Goal: Obtain resource: Obtain resource

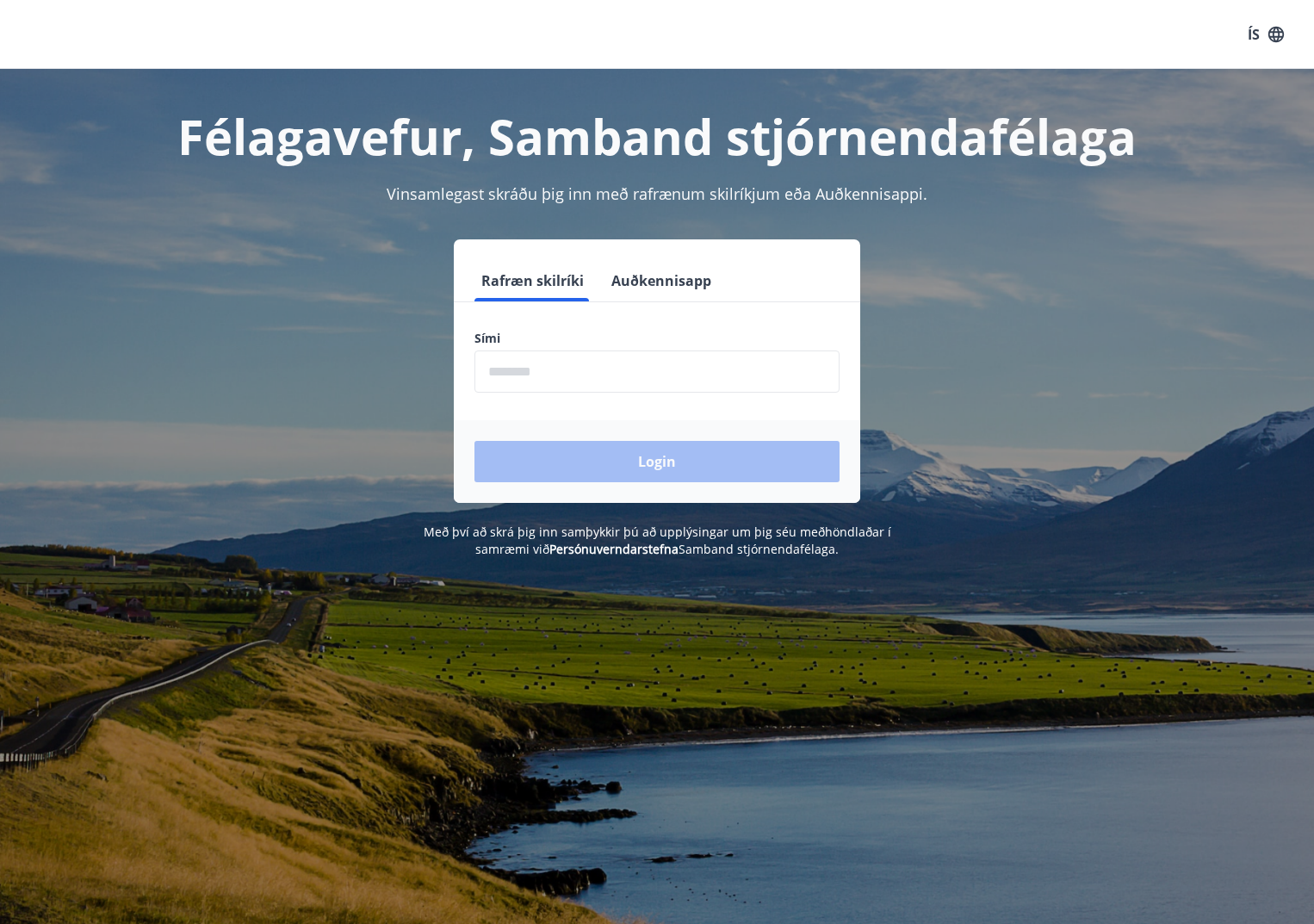
click at [694, 366] on input "phone" at bounding box center [657, 371] width 365 height 43
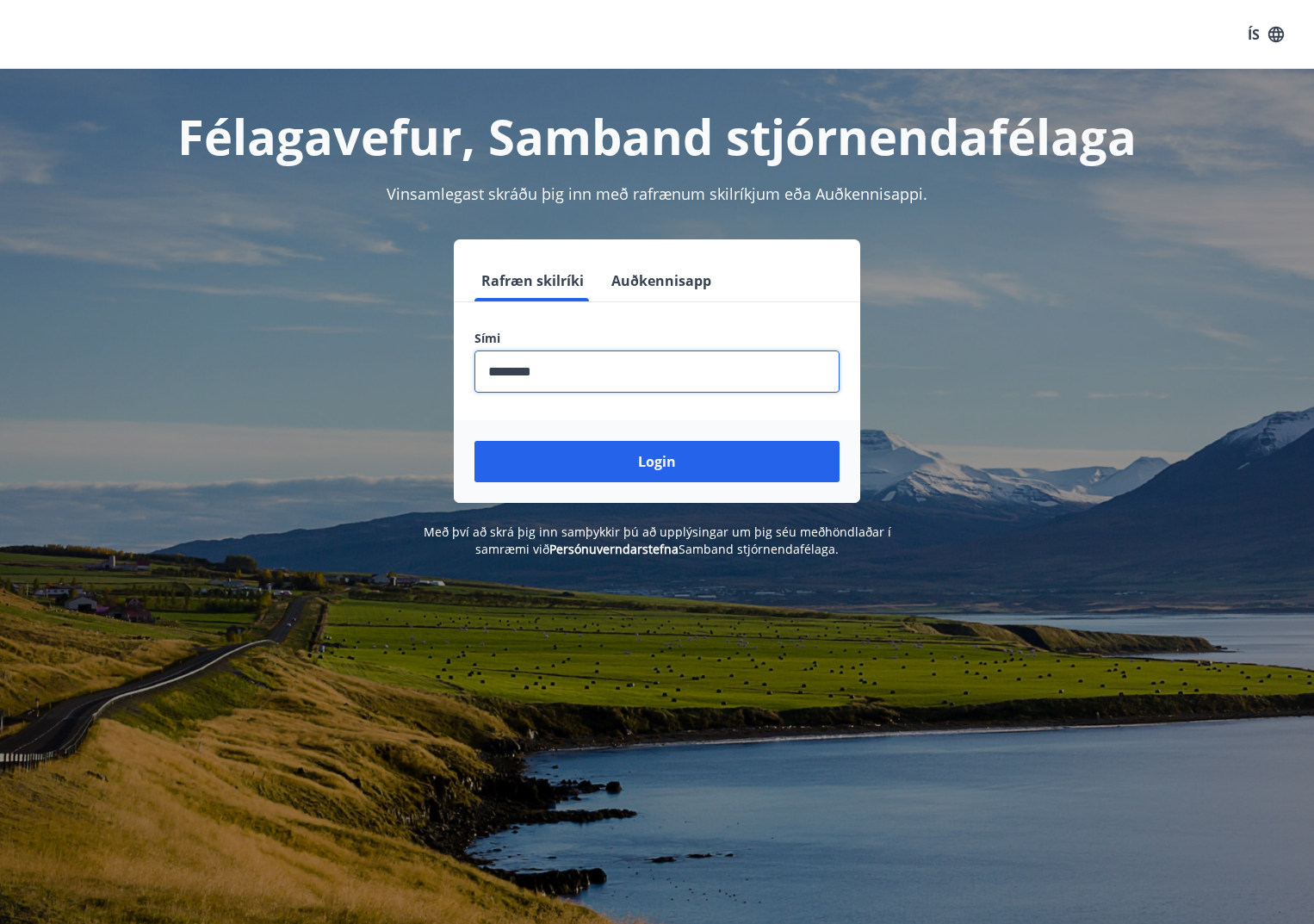
type input "********"
click at [474, 441] on button "Login" at bounding box center [657, 461] width 365 height 42
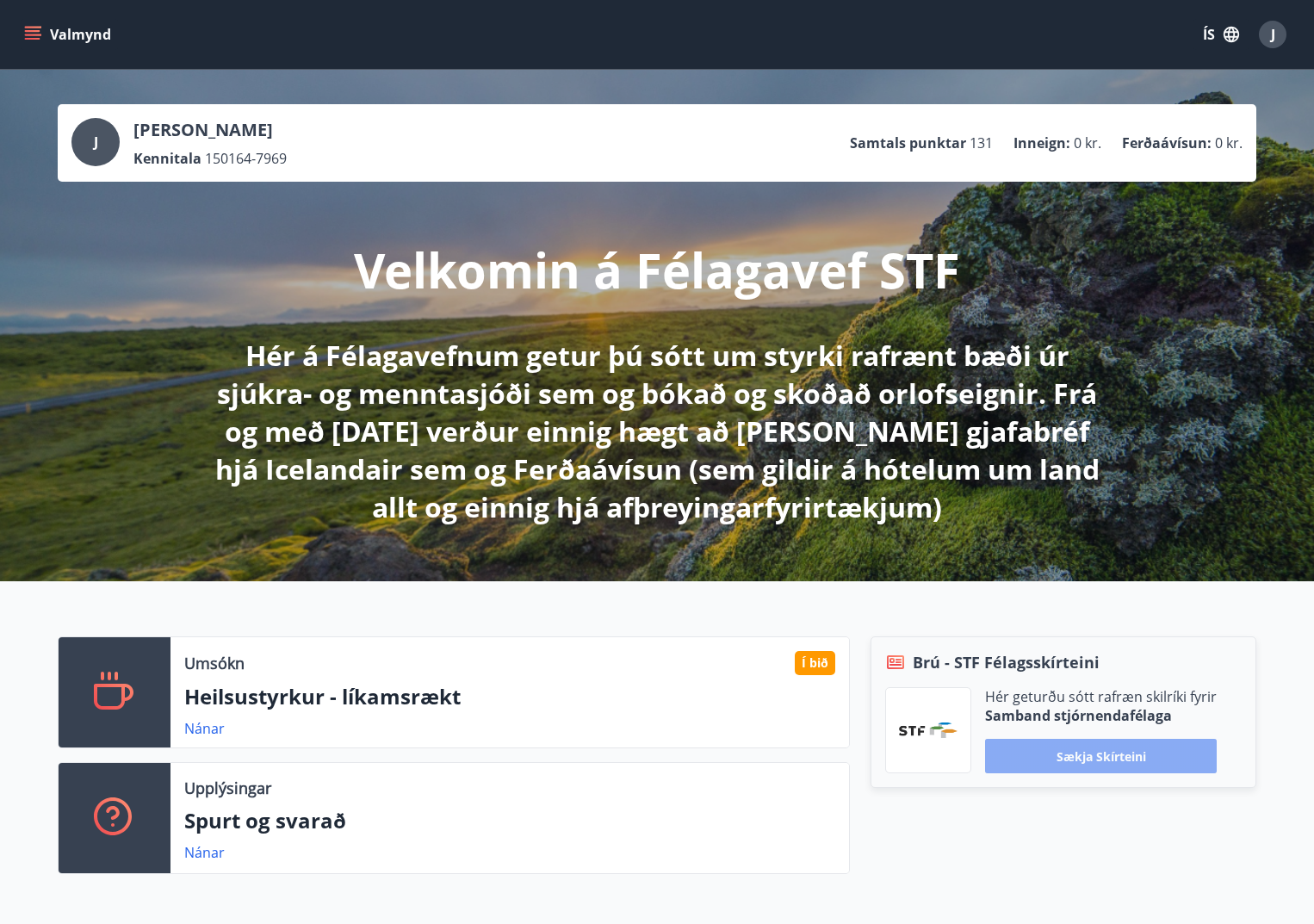
click at [1111, 755] on button "Sækja skírteini" at bounding box center [1101, 755] width 232 height 34
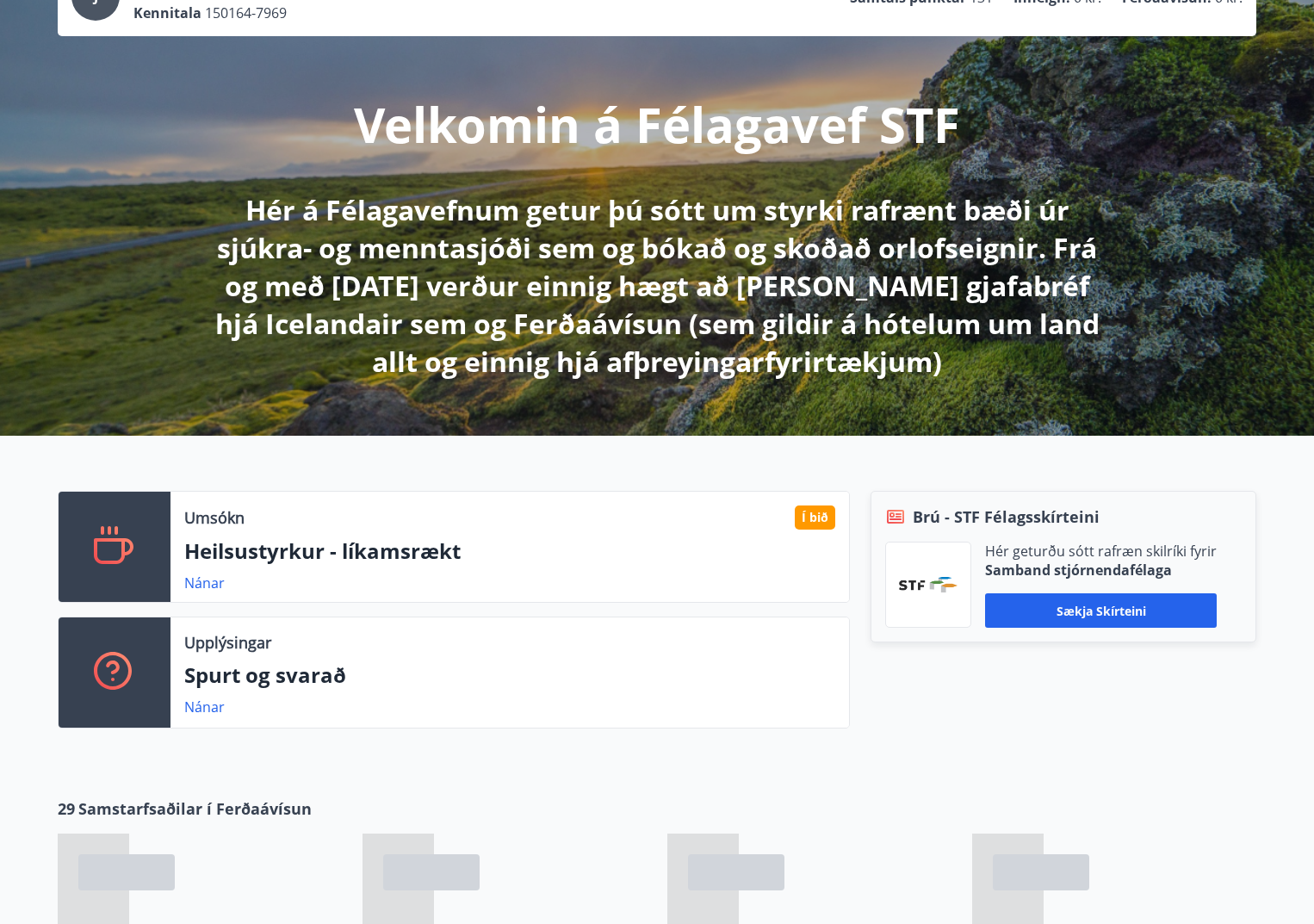
scroll to position [431, 0]
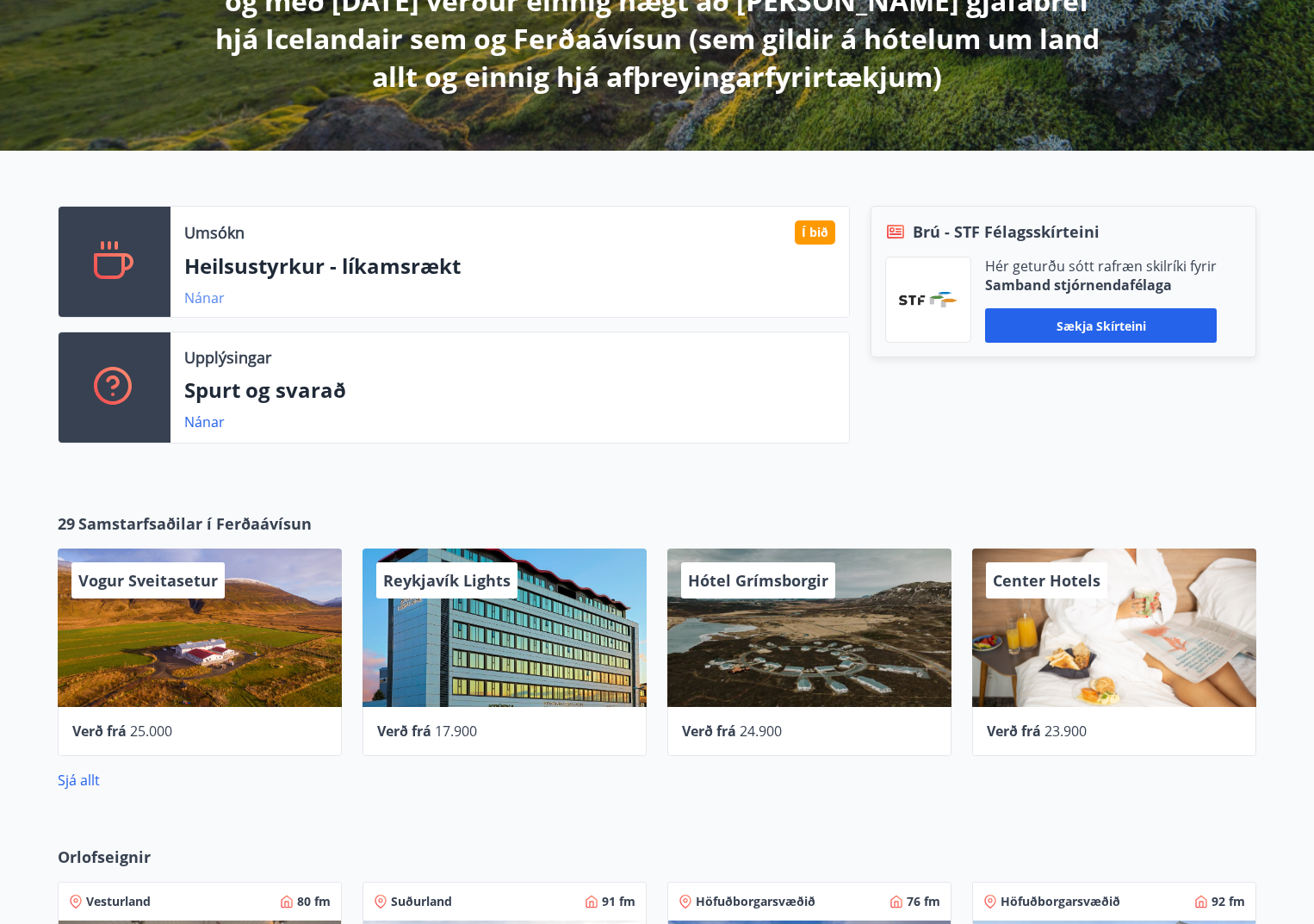
click at [204, 295] on link "Nánar" at bounding box center [205, 298] width 41 height 19
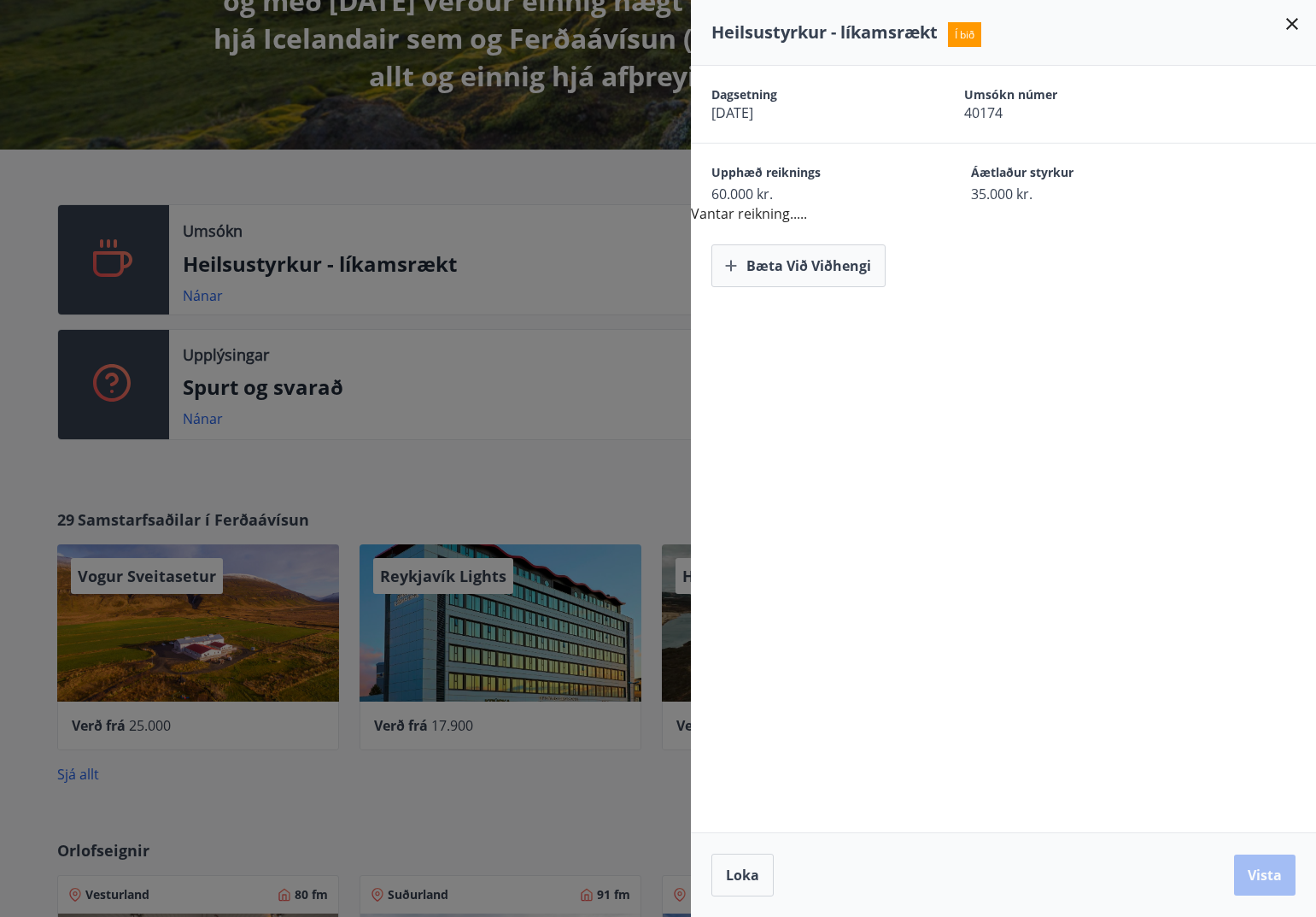
click at [503, 402] on div at bounding box center [658, 458] width 1316 height 917
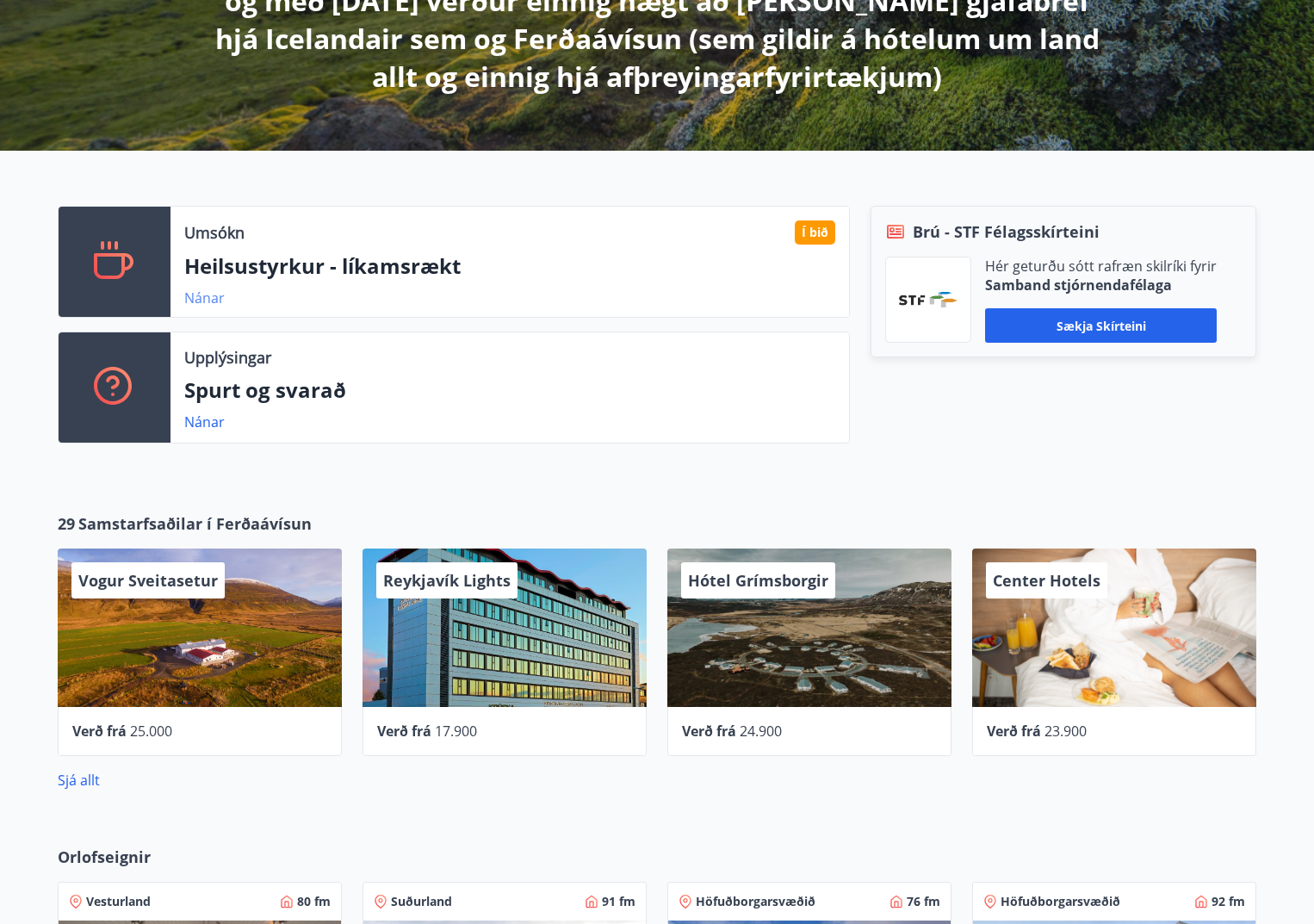
click at [210, 301] on link "Nánar" at bounding box center [205, 298] width 41 height 19
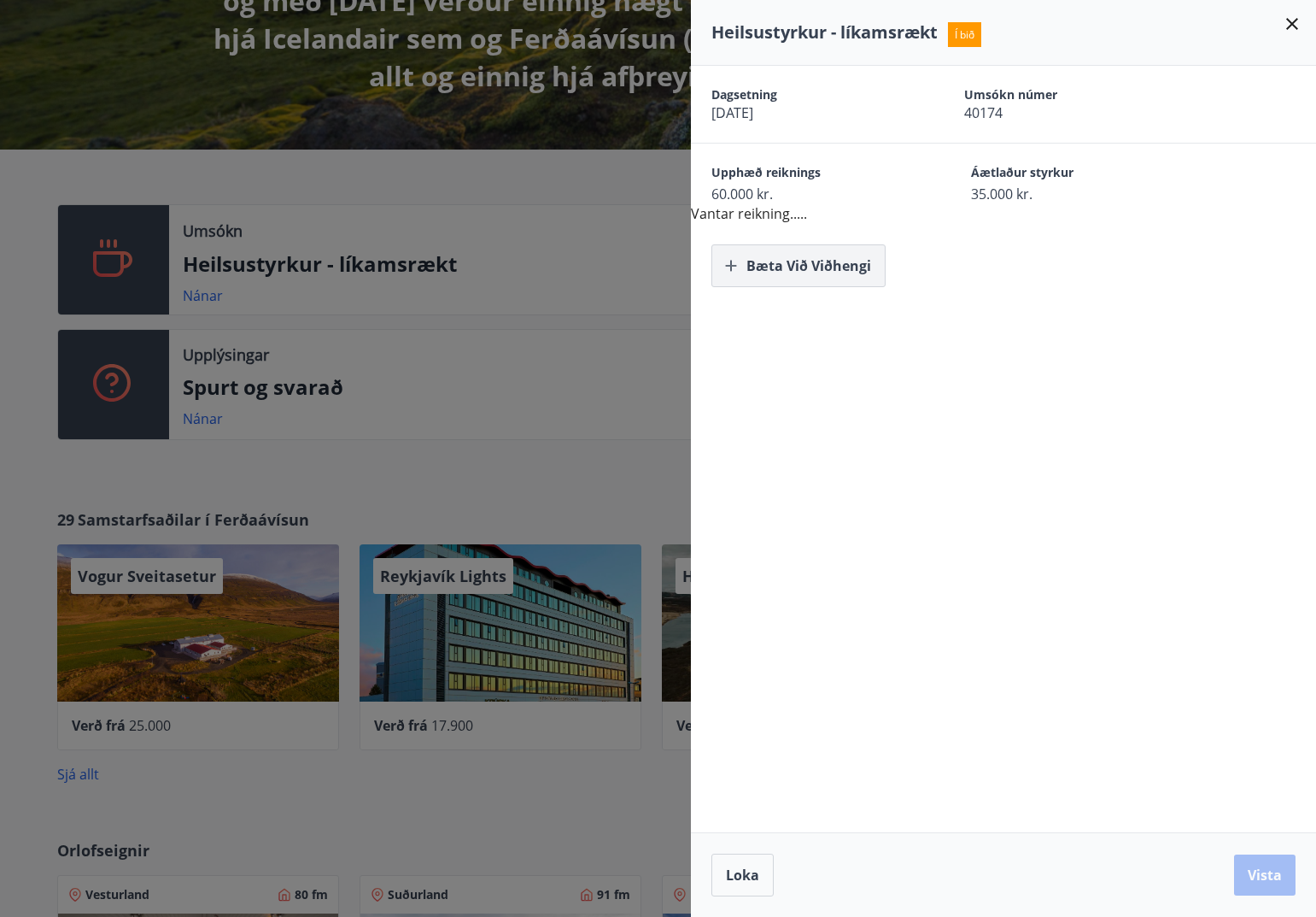
click at [761, 266] on button "Bæta við viðhengi" at bounding box center [799, 266] width 174 height 42
click at [1047, 633] on div "Dagsetning 01.06.2025 Umsókn númer 40174 Upphæð reiknings 60.000 kr. Áætlaður s…" at bounding box center [1003, 449] width 625 height 766
click at [786, 274] on button "Bæta við viðhengi" at bounding box center [799, 266] width 174 height 42
click at [1277, 871] on button "Vista" at bounding box center [1265, 875] width 62 height 41
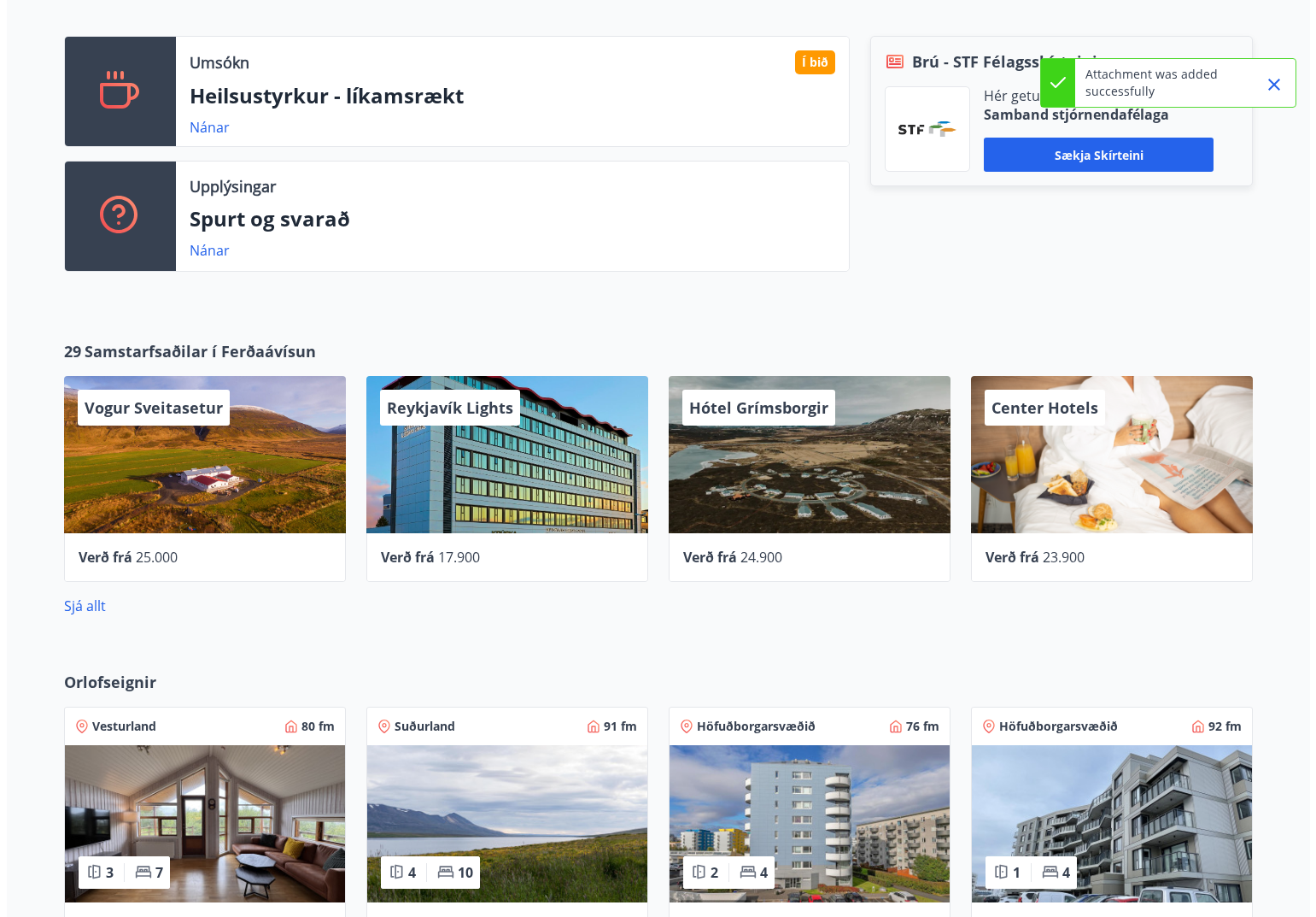
scroll to position [598, 0]
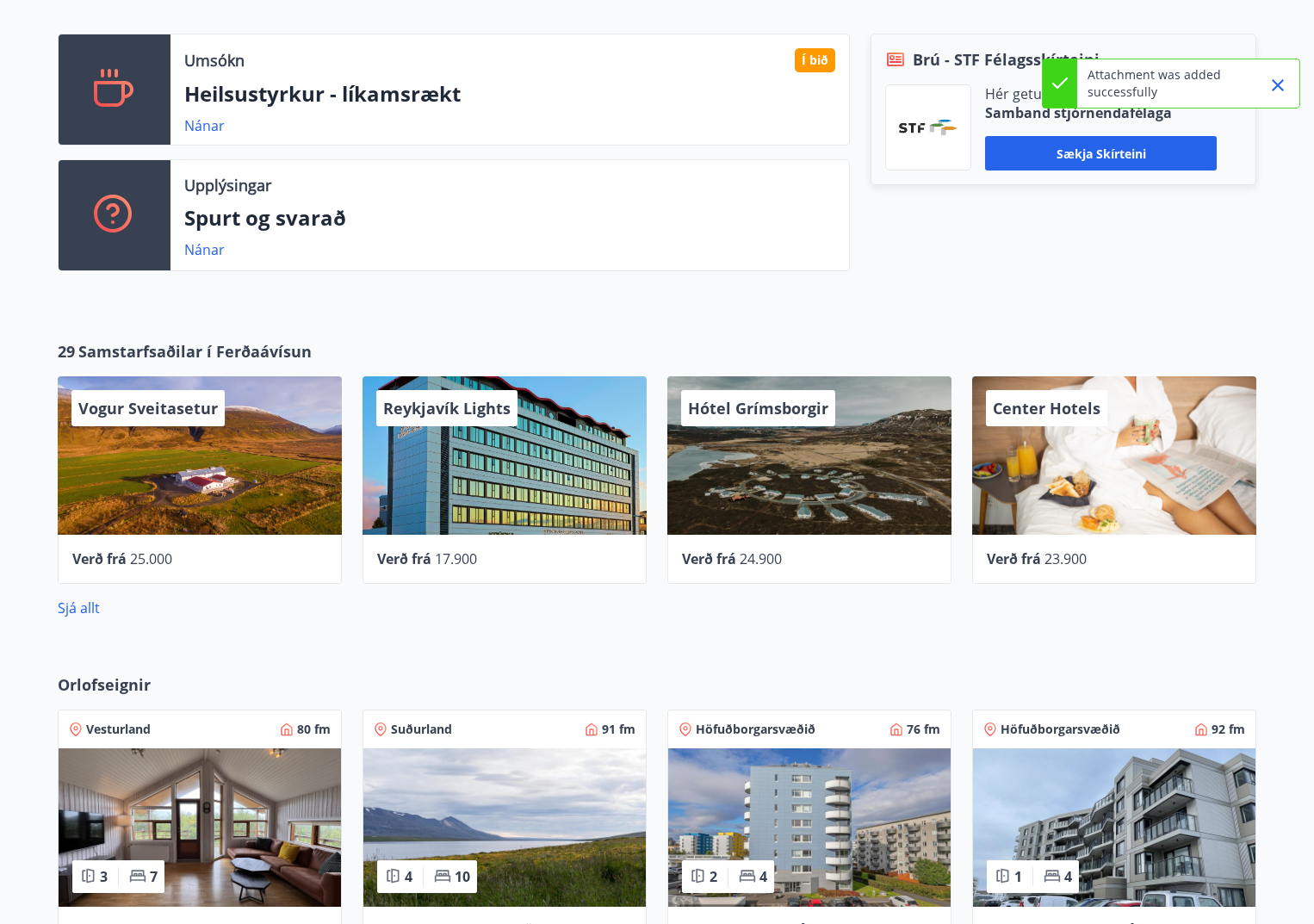
click at [775, 403] on span "Hótel Grímsborgir" at bounding box center [758, 408] width 141 height 20
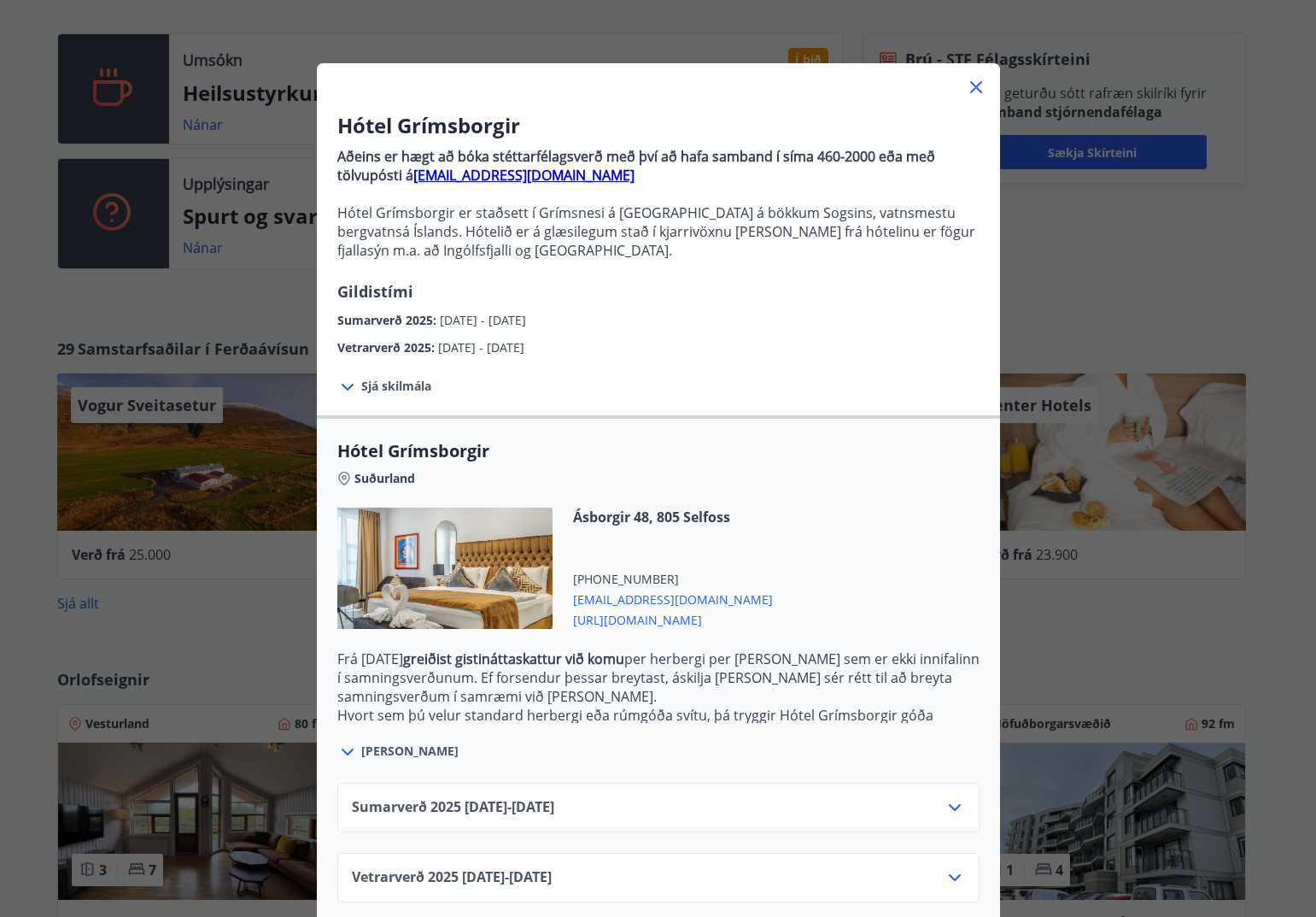
scroll to position [58, 0]
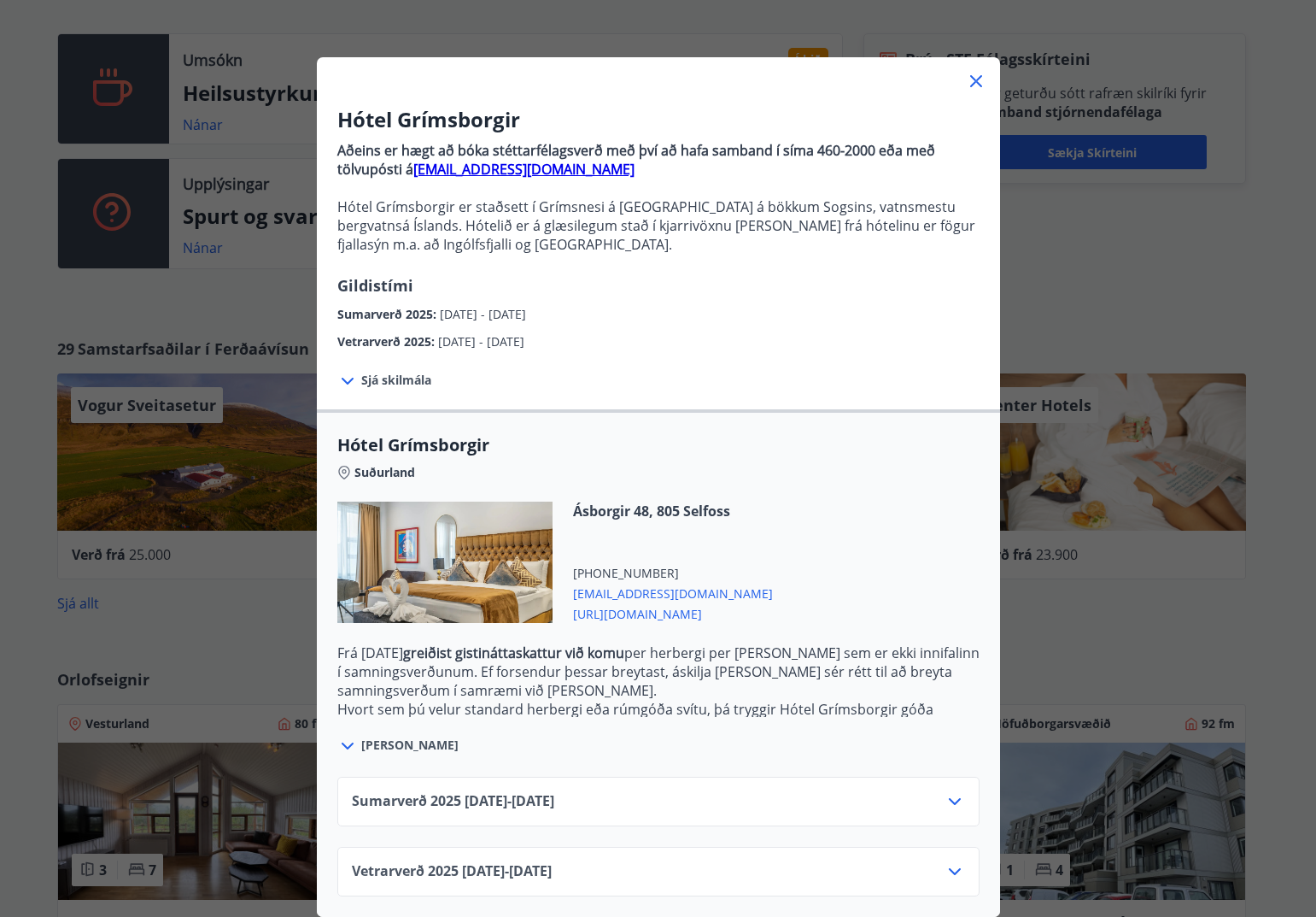
click at [966, 71] on icon at bounding box center [976, 81] width 20 height 20
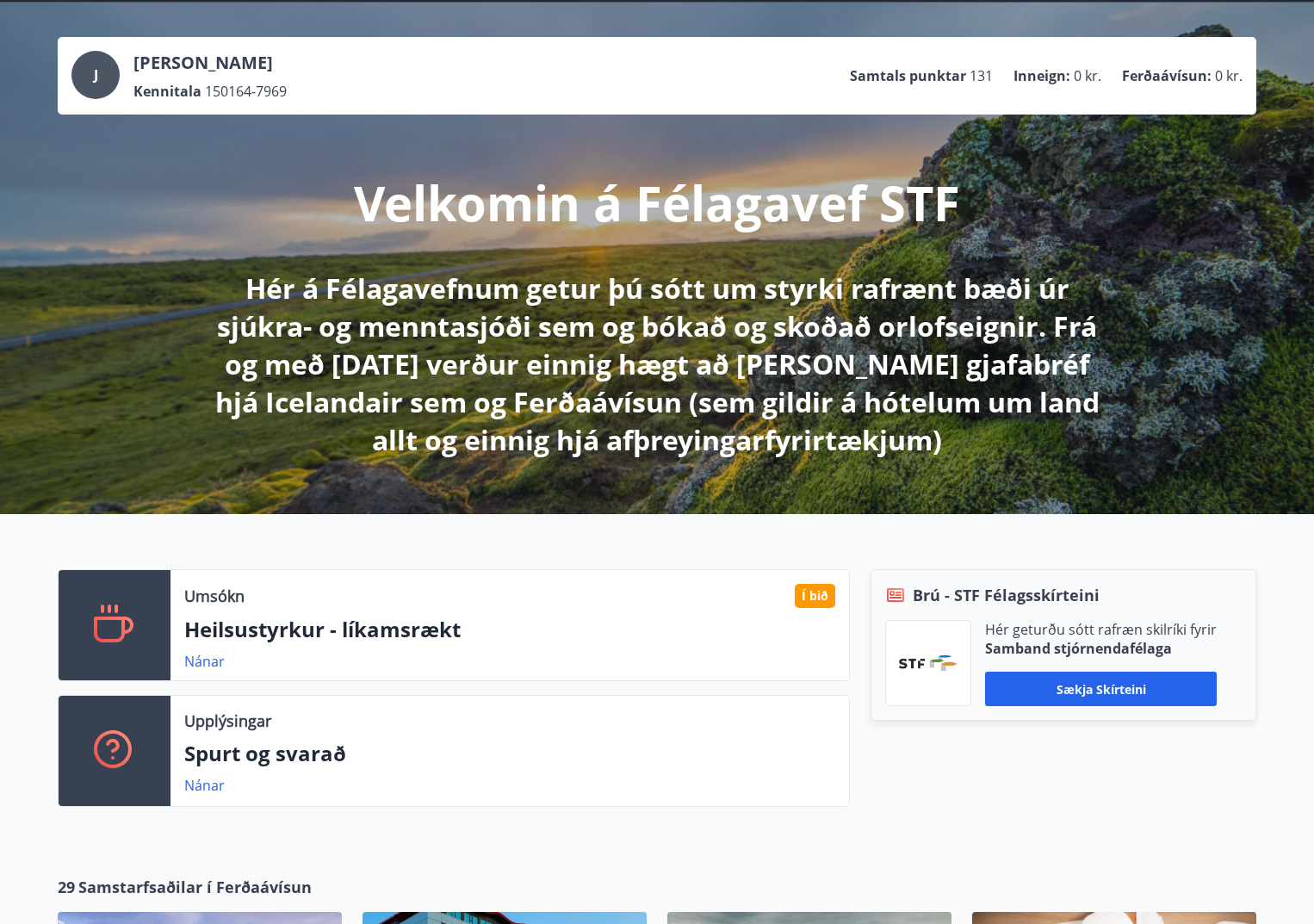
scroll to position [0, 0]
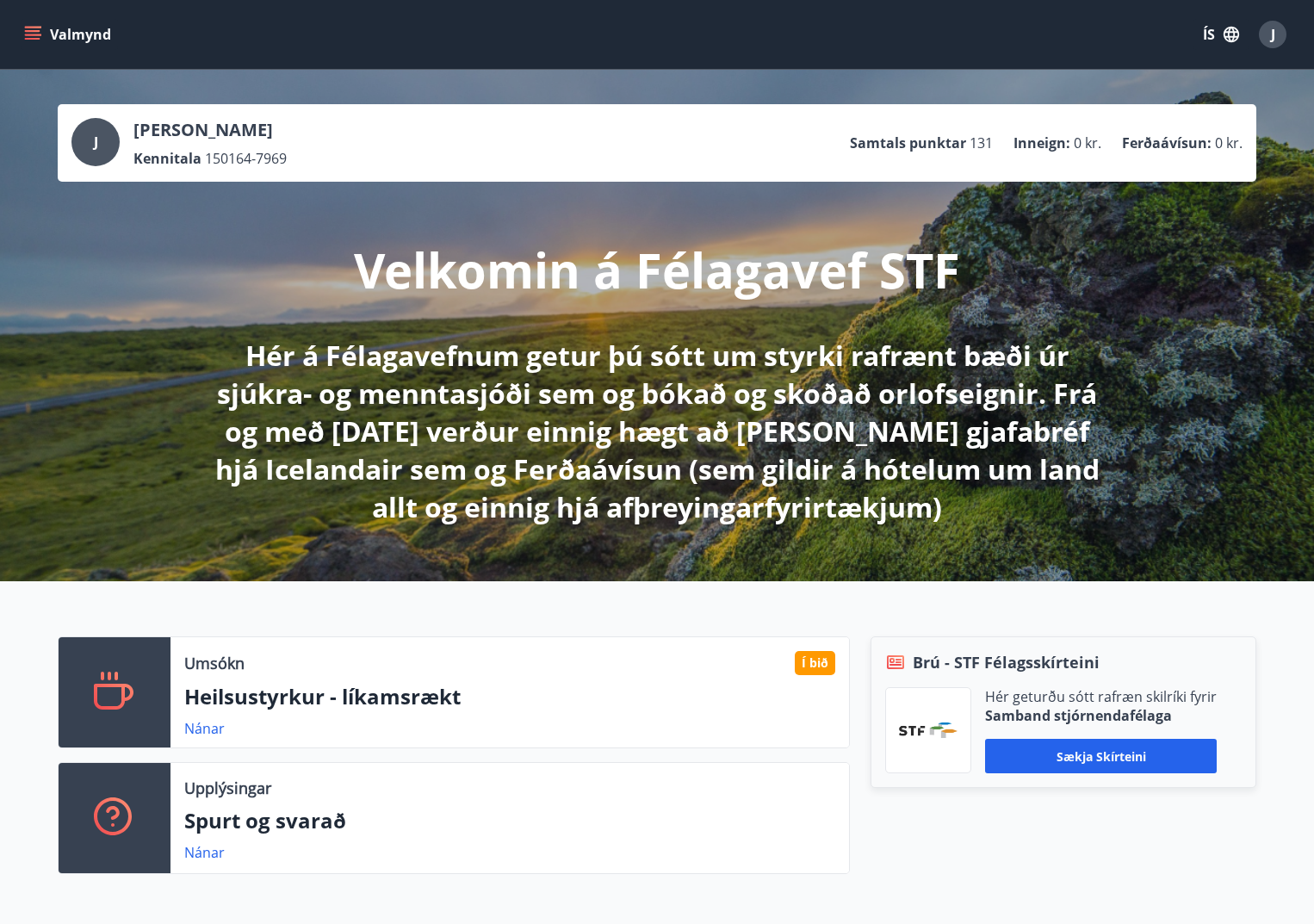
click at [79, 31] on button "Valmynd" at bounding box center [69, 33] width 97 height 31
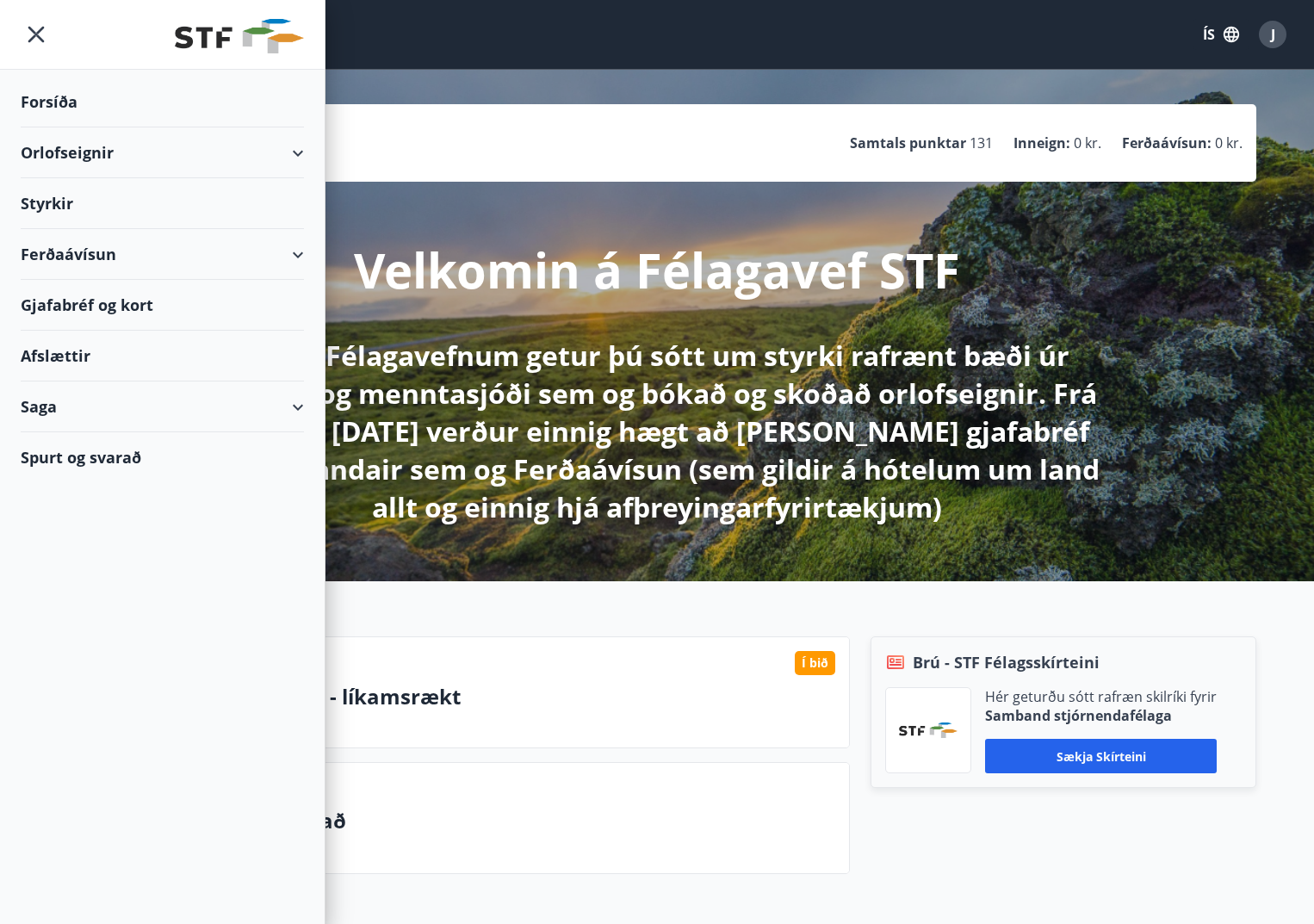
click at [60, 128] on div "Styrkir" at bounding box center [162, 102] width 283 height 51
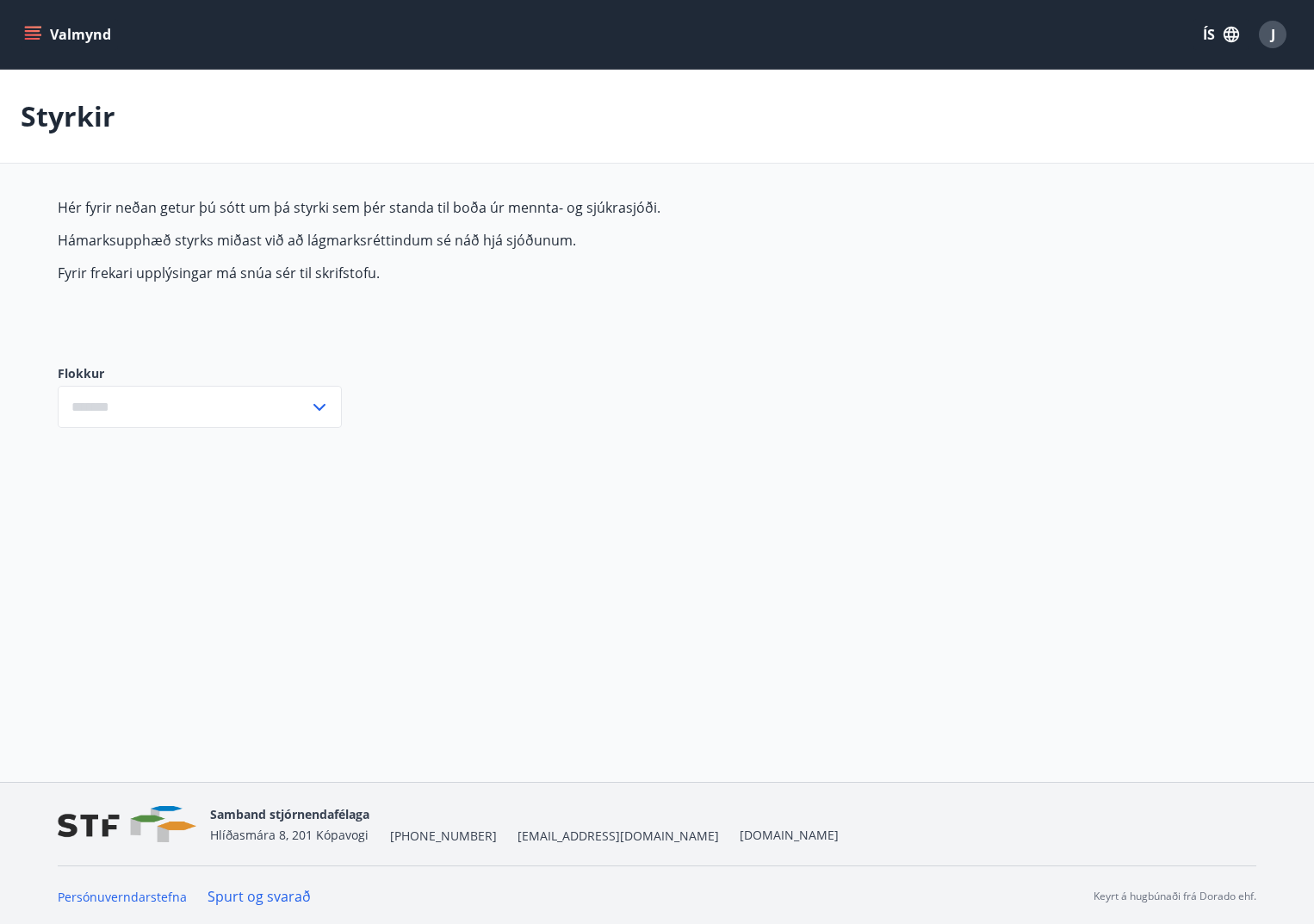
type input "***"
